Goal: Task Accomplishment & Management: Manage account settings

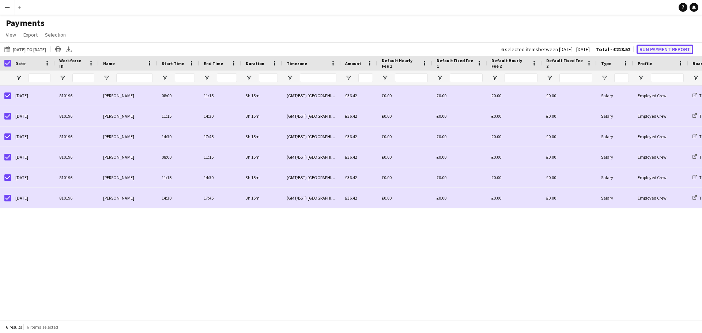
click at [655, 47] on button "Run Payment Report" at bounding box center [664, 50] width 57 height 10
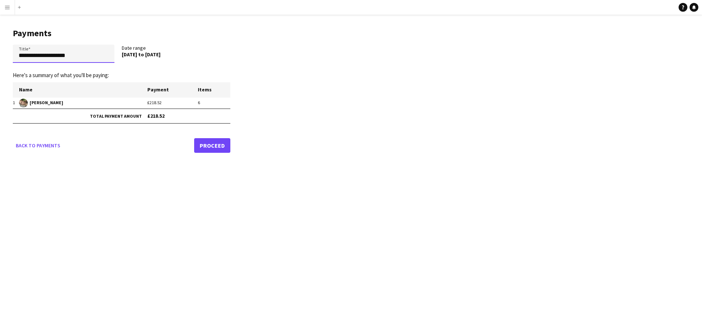
click at [87, 57] on input "**********" at bounding box center [64, 54] width 102 height 18
drag, startPoint x: 77, startPoint y: 57, endPoint x: 15, endPoint y: 60, distance: 62.6
click at [15, 60] on input "**********" at bounding box center [64, 54] width 102 height 18
type input "**********"
click at [215, 56] on div "[DATE] to [DATE]" at bounding box center [173, 54] width 102 height 7
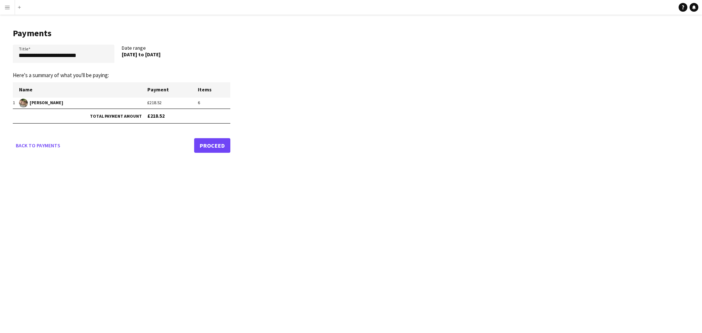
click at [213, 143] on link "Proceed" at bounding box center [212, 145] width 36 height 15
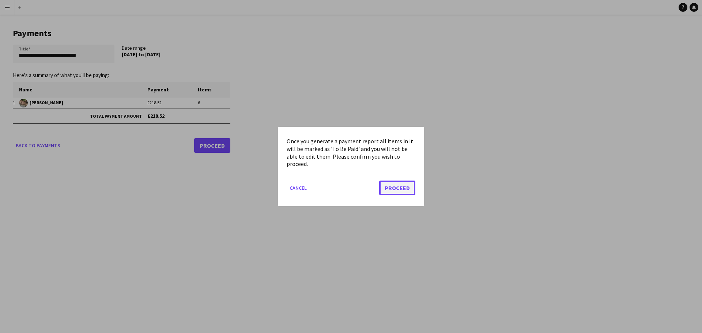
click at [410, 188] on button "Proceed" at bounding box center [397, 188] width 36 height 15
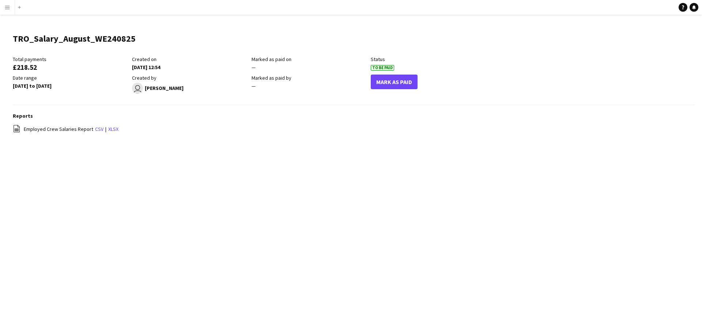
click at [6, 7] on app-icon "Menu" at bounding box center [7, 7] width 6 height 6
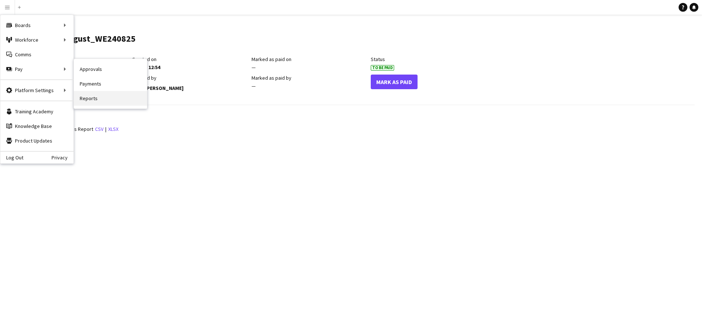
click at [95, 100] on link "Reports" at bounding box center [110, 98] width 73 height 15
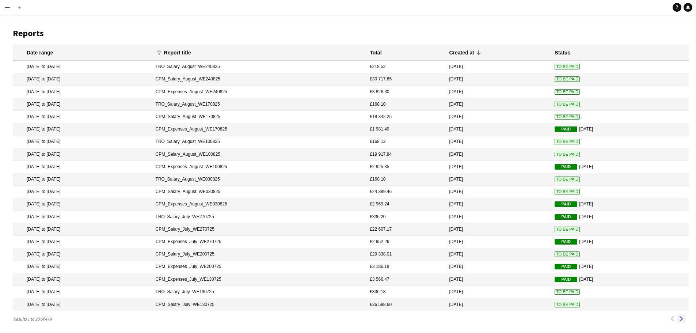
click at [681, 317] on app-icon "Next" at bounding box center [681, 318] width 5 height 5
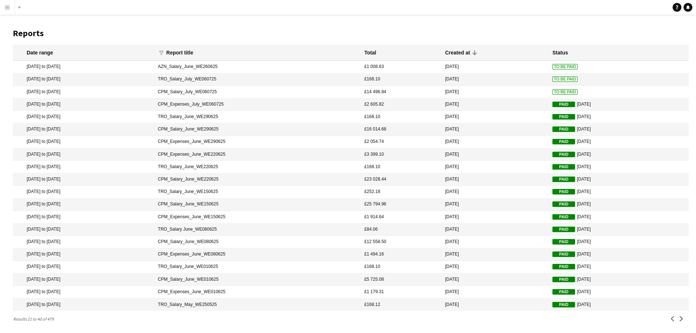
click at [553, 91] on span "To Be Paid" at bounding box center [565, 91] width 25 height 5
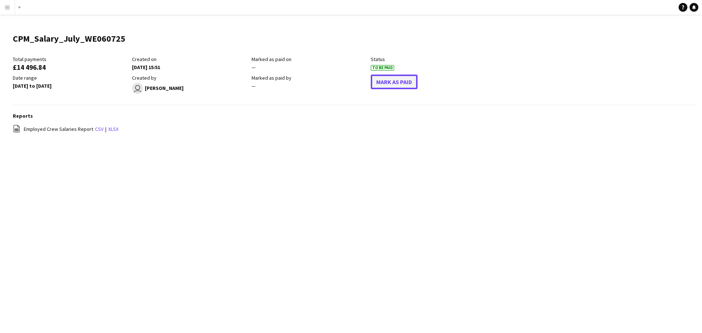
click at [397, 83] on button "Mark As Paid" at bounding box center [394, 82] width 47 height 15
click at [8, 5] on app-icon "Menu" at bounding box center [7, 7] width 6 height 6
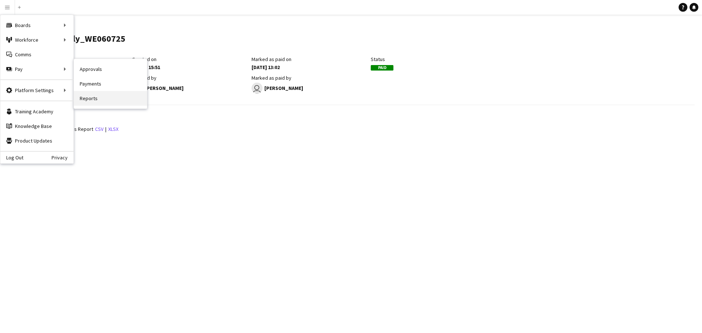
click at [84, 98] on link "Reports" at bounding box center [110, 98] width 73 height 15
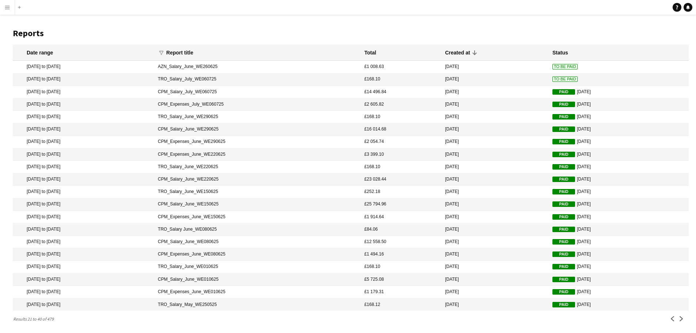
click at [553, 80] on span "To Be Paid" at bounding box center [565, 78] width 25 height 5
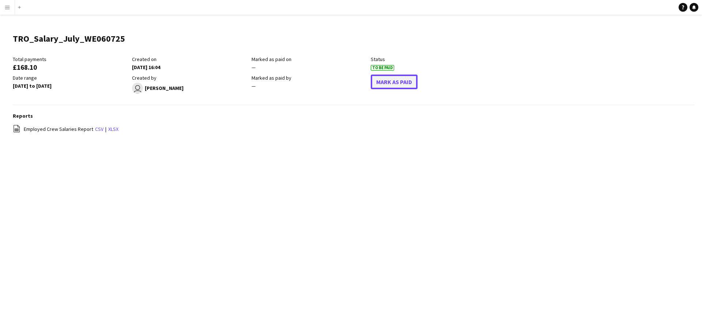
click at [389, 79] on button "Mark As Paid" at bounding box center [394, 82] width 47 height 15
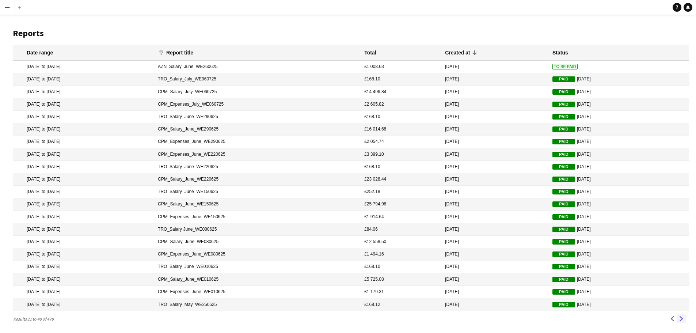
click at [681, 319] on app-icon "Next" at bounding box center [681, 318] width 5 height 5
click at [674, 319] on app-icon "Previous" at bounding box center [672, 318] width 5 height 5
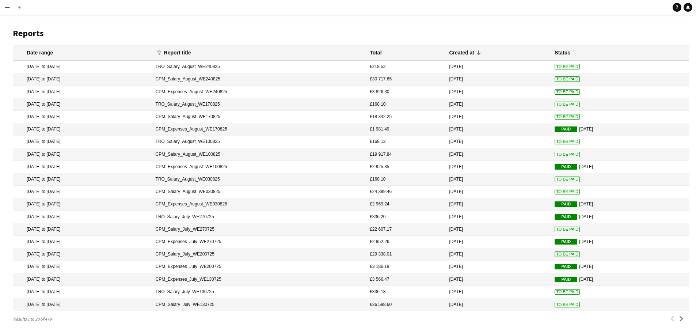
click at [559, 305] on span "To Be Paid" at bounding box center [567, 304] width 25 height 5
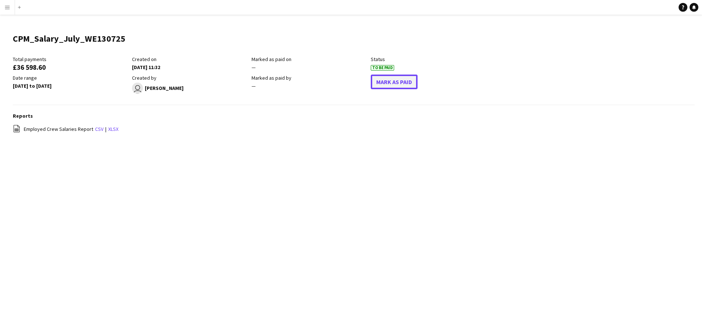
click at [380, 81] on button "Mark As Paid" at bounding box center [394, 82] width 47 height 15
click at [4, 5] on button "Menu" at bounding box center [7, 7] width 15 height 15
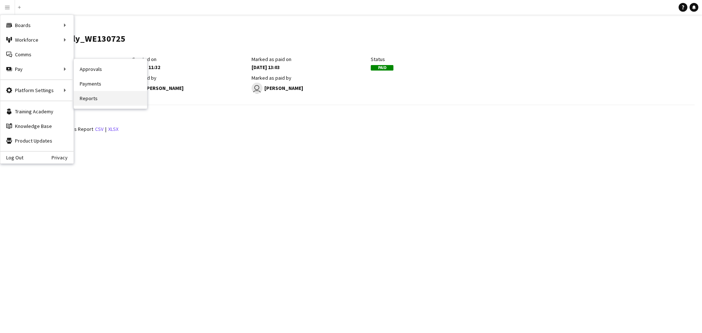
click at [95, 96] on link "Reports" at bounding box center [110, 98] width 73 height 15
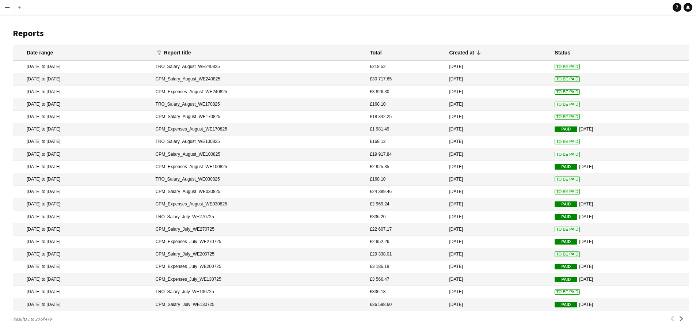
click at [555, 291] on span "To Be Paid" at bounding box center [567, 291] width 25 height 5
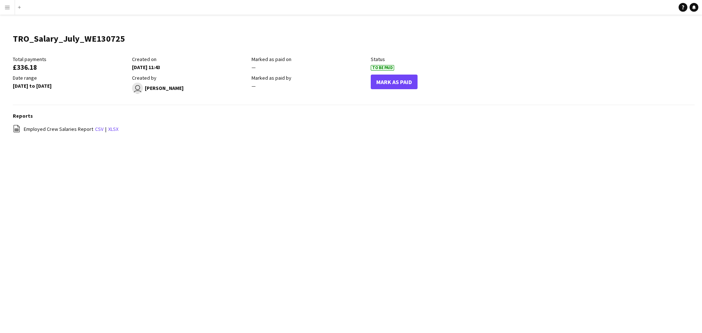
click at [7, 5] on app-icon "Menu" at bounding box center [7, 7] width 6 height 6
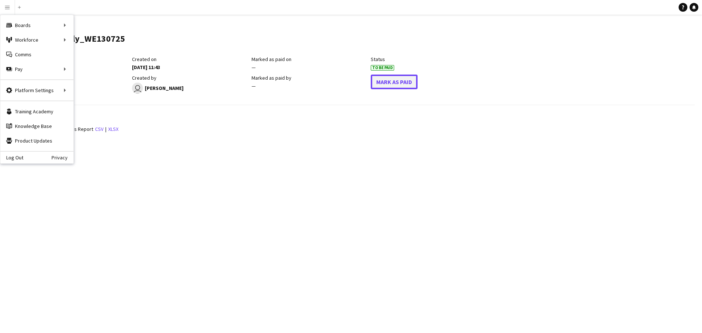
click at [398, 80] on button "Mark As Paid" at bounding box center [394, 82] width 47 height 15
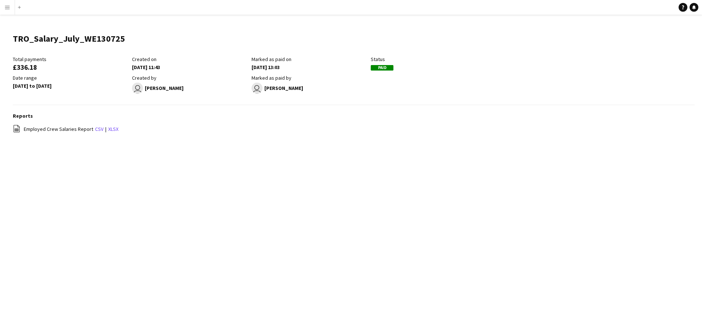
click at [7, 4] on button "Menu" at bounding box center [7, 7] width 15 height 15
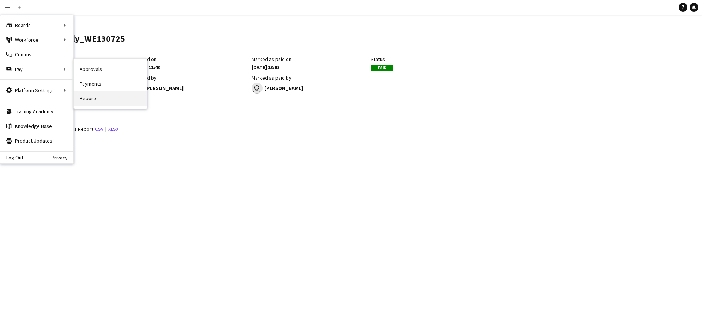
click at [91, 100] on link "Reports" at bounding box center [110, 98] width 73 height 15
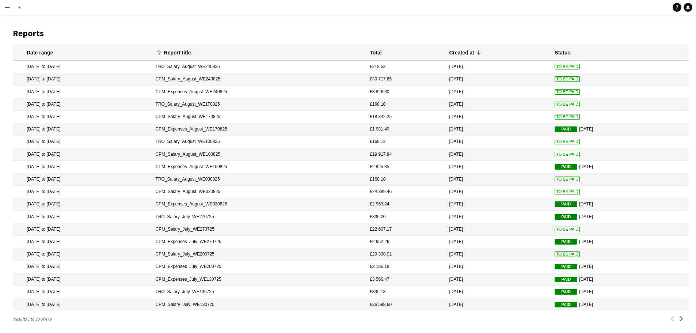
click at [557, 254] on span "To Be Paid" at bounding box center [567, 253] width 25 height 5
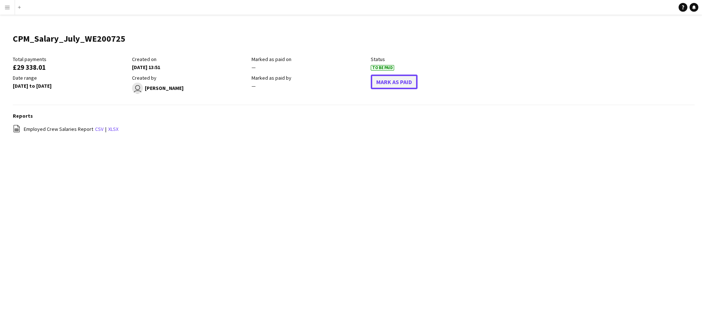
click at [404, 84] on button "Mark As Paid" at bounding box center [394, 82] width 47 height 15
click at [9, 4] on button "Menu" at bounding box center [7, 7] width 15 height 15
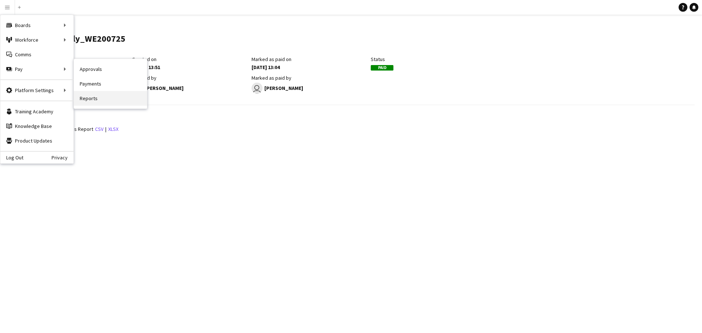
click at [93, 98] on link "Reports" at bounding box center [110, 98] width 73 height 15
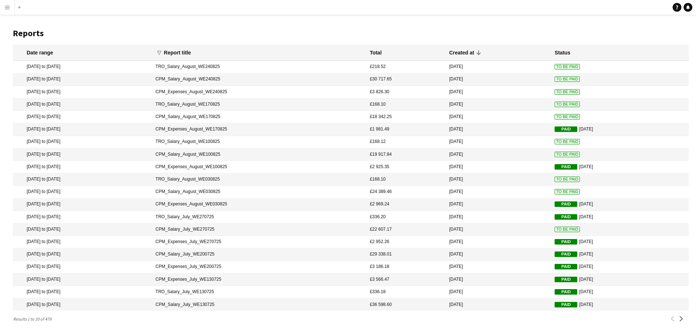
click at [555, 228] on span "To Be Paid" at bounding box center [567, 229] width 25 height 5
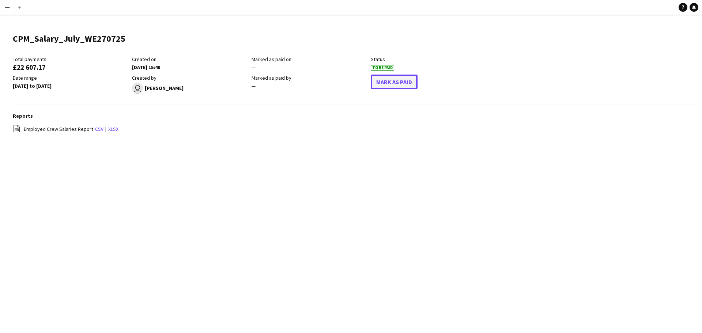
click at [401, 81] on button "Mark As Paid" at bounding box center [394, 82] width 47 height 15
click at [9, 6] on app-icon "Menu" at bounding box center [7, 7] width 6 height 6
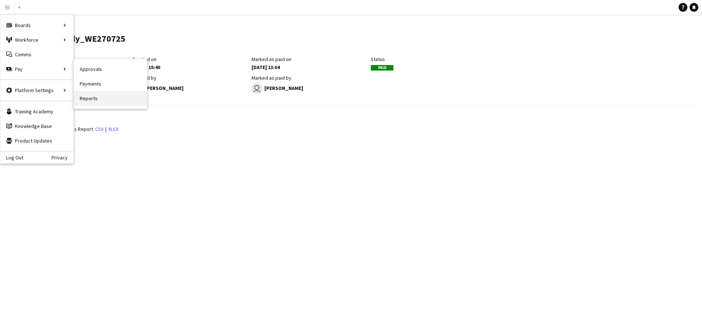
click at [93, 99] on link "Reports" at bounding box center [110, 98] width 73 height 15
